Goal: Task Accomplishment & Management: Manage account settings

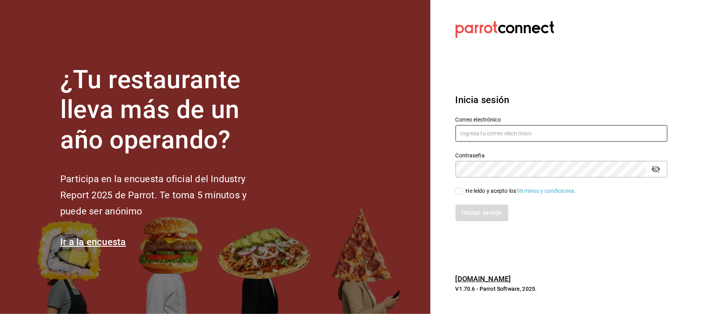
type input "juanjosepalos@icloud.com"
click at [462, 190] on input "He leído y acepto los Términos y condiciones." at bounding box center [458, 191] width 7 height 7
click at [656, 168] on icon "passwordField" at bounding box center [655, 169] width 9 height 9
click at [460, 190] on input "He leído y acepto los Términos y condiciones." at bounding box center [458, 191] width 7 height 7
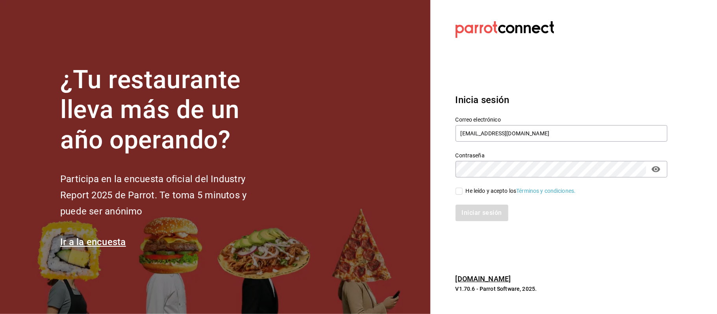
checkbox input "true"
click at [479, 209] on button "Iniciar sesión" at bounding box center [482, 213] width 54 height 17
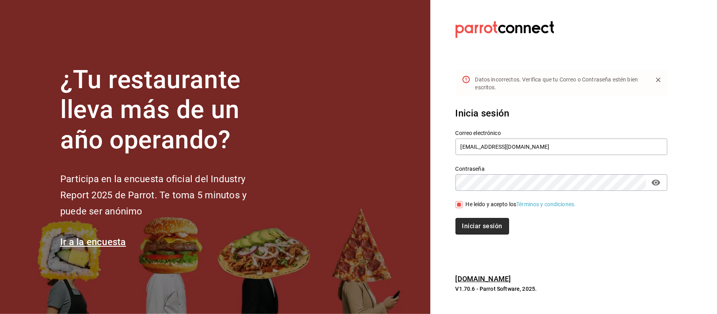
click at [495, 227] on button "Iniciar sesión" at bounding box center [482, 226] width 54 height 17
click at [429, 170] on div "¿Tu restaurante lleva más de un año operando? Participa en la encuesta oficial …" at bounding box center [358, 157] width 717 height 314
click at [472, 229] on button "Iniciar sesión" at bounding box center [482, 226] width 54 height 17
click at [425, 172] on div "¿Tu restaurante lleva más de un año operando? Participa en la encuesta oficial …" at bounding box center [358, 157] width 717 height 314
click at [679, 201] on section "Datos incorrectos. Verifica que tu Correo o Contraseña estén bien escritos. Ini…" at bounding box center [558, 157] width 256 height 314
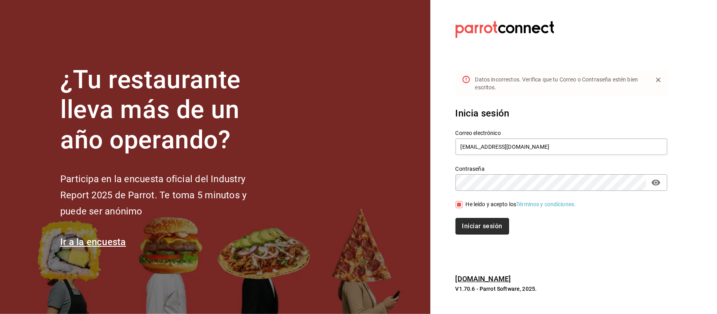
click at [490, 226] on button "Iniciar sesión" at bounding box center [482, 226] width 54 height 17
click at [450, 194] on div "Correo electrónico juanjosepalos@icloud.com Contraseña Contraseña He leído y ac…" at bounding box center [556, 177] width 221 height 115
click at [692, 211] on div "¿Tu restaurante lleva más de un año operando? Participa en la encuesta oficial …" at bounding box center [358, 157] width 717 height 314
click at [493, 223] on button "Iniciar sesión" at bounding box center [482, 226] width 54 height 17
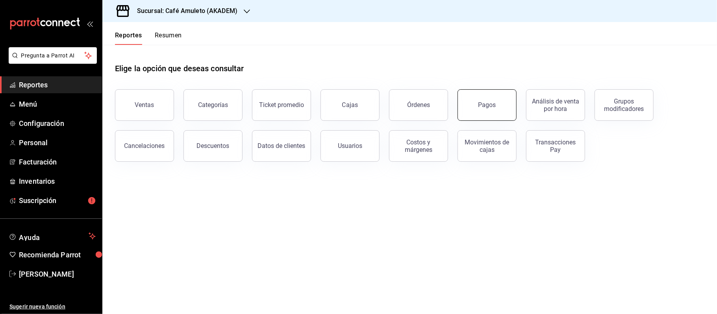
click at [487, 102] on div "Pagos" at bounding box center [487, 104] width 18 height 7
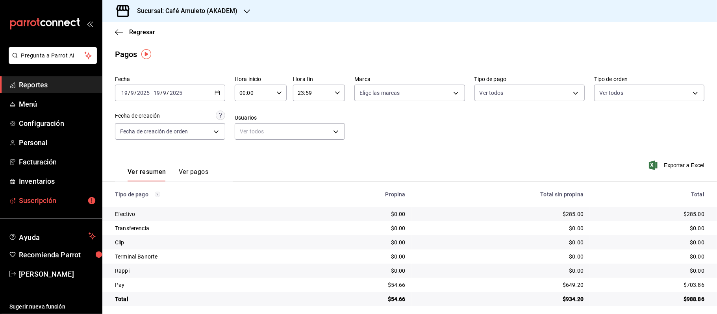
click at [40, 200] on span "Suscripción" at bounding box center [57, 200] width 77 height 11
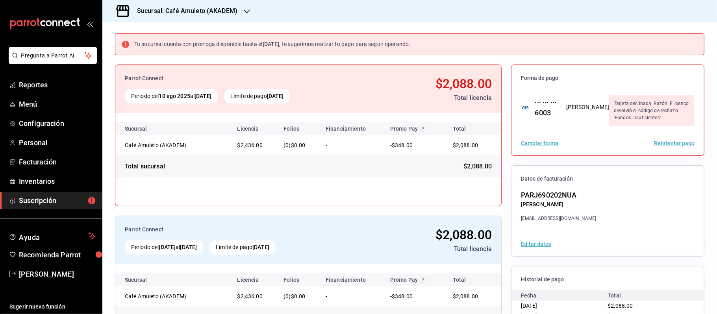
scroll to position [52, 0]
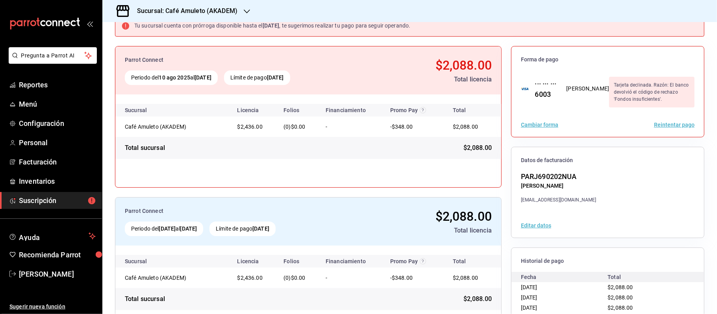
click at [678, 123] on button "Reintentar pago" at bounding box center [674, 125] width 41 height 6
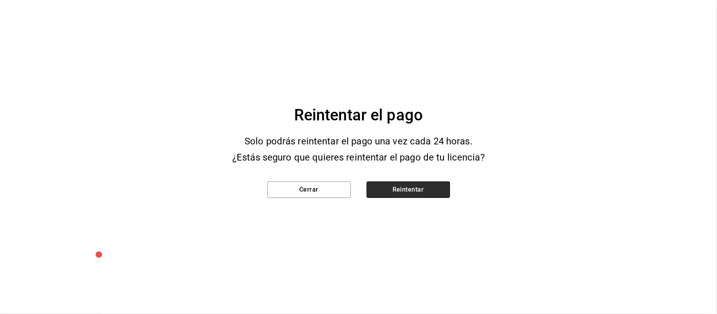
click at [380, 194] on button "Reintentar" at bounding box center [407, 189] width 83 height 17
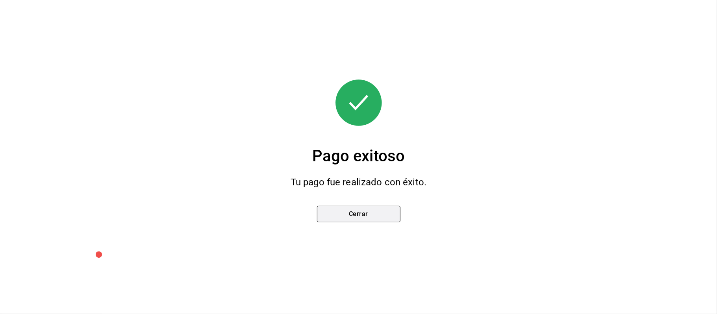
click at [386, 215] on button "Cerrar" at bounding box center [358, 214] width 83 height 17
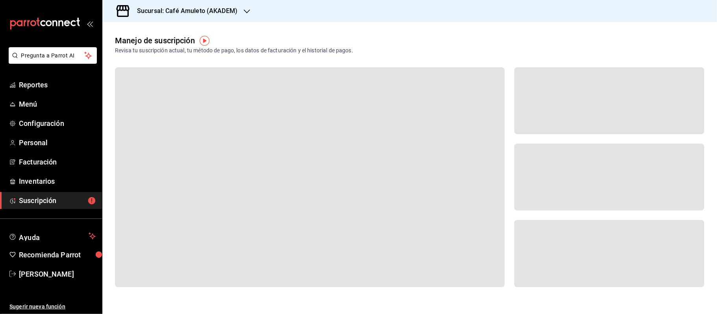
scroll to position [0, 0]
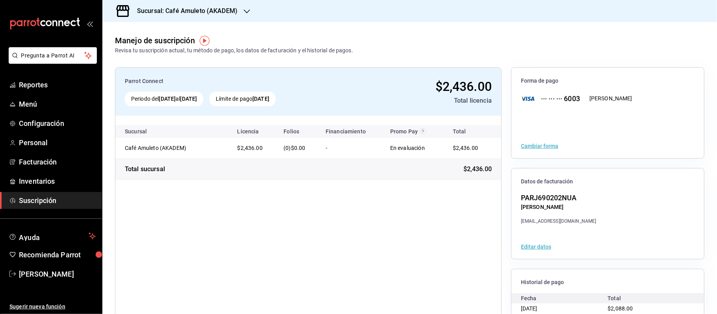
click at [245, 9] on icon "button" at bounding box center [247, 11] width 6 height 6
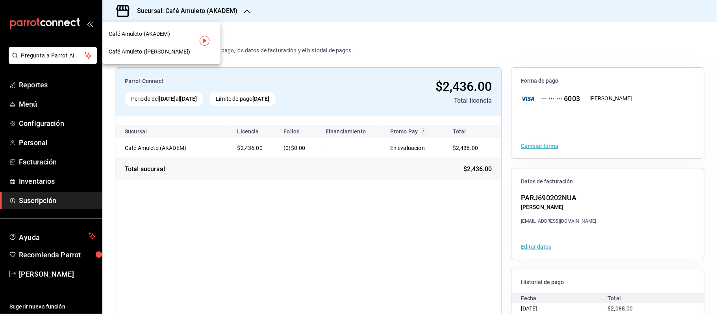
click at [159, 46] on div "Café Amuleto ([PERSON_NAME])" at bounding box center [161, 52] width 118 height 18
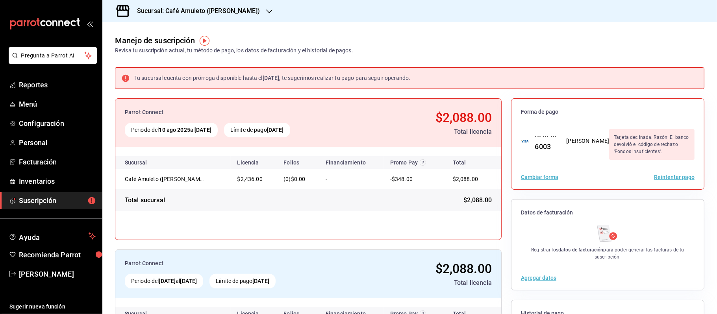
click at [668, 176] on button "Reintentar pago" at bounding box center [674, 177] width 41 height 6
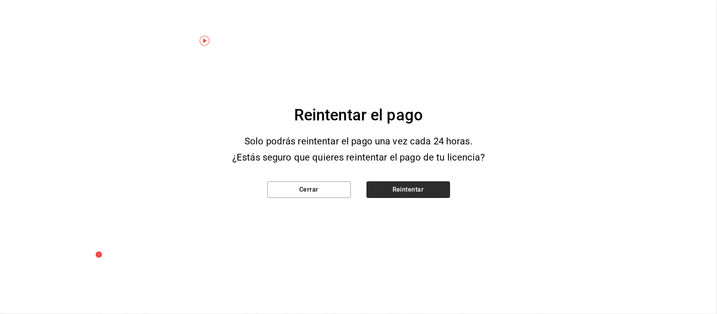
click at [391, 189] on button "Reintentar" at bounding box center [407, 189] width 83 height 17
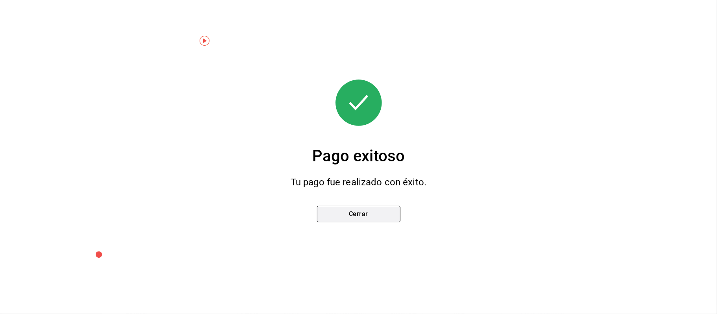
click at [368, 214] on button "Cerrar" at bounding box center [358, 214] width 83 height 17
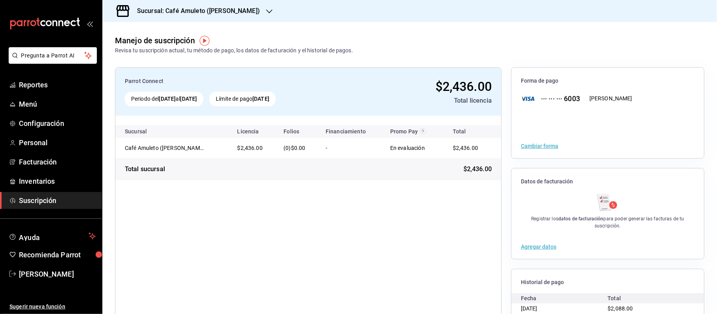
click at [246, 12] on div "Sucursal: Café Amuleto ([PERSON_NAME])" at bounding box center [192, 11] width 167 height 22
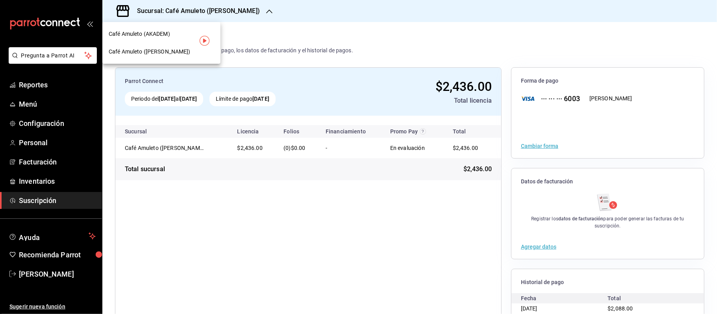
click at [170, 32] on span "Café Amuleto (AKADEM)" at bounding box center [139, 34] width 61 height 8
